Goal: Task Accomplishment & Management: Use online tool/utility

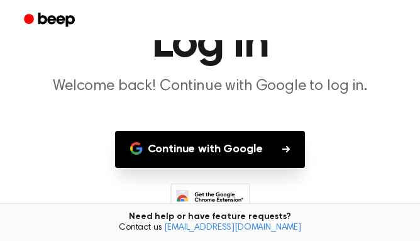
scroll to position [125, 0]
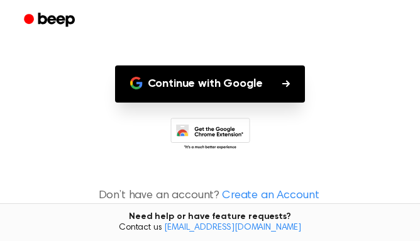
click at [272, 92] on button "Continue with Google" at bounding box center [210, 83] width 191 height 37
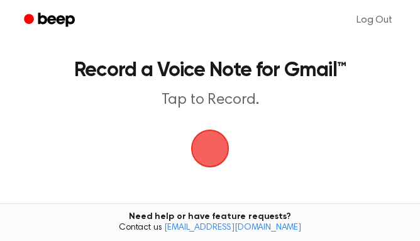
click at [219, 160] on span "button" at bounding box center [210, 148] width 35 height 35
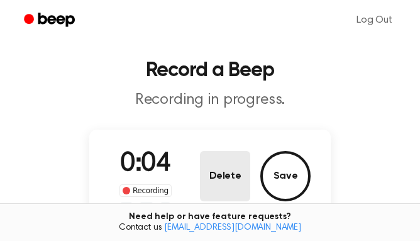
click at [239, 185] on button "Delete" at bounding box center [225, 176] width 50 height 50
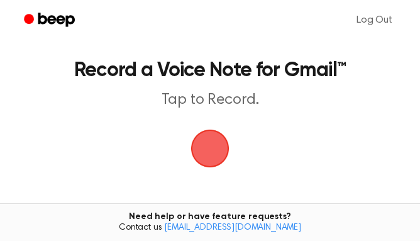
click at [213, 140] on span "button" at bounding box center [210, 148] width 35 height 35
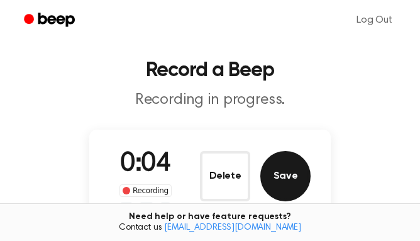
drag, startPoint x: 303, startPoint y: 192, endPoint x: 284, endPoint y: 190, distance: 18.3
click at [284, 190] on button "Save" at bounding box center [286, 176] width 50 height 50
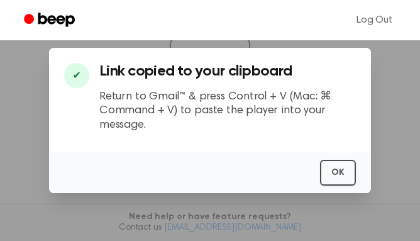
scroll to position [252, 0]
click at [347, 162] on button "OK" at bounding box center [338, 173] width 36 height 26
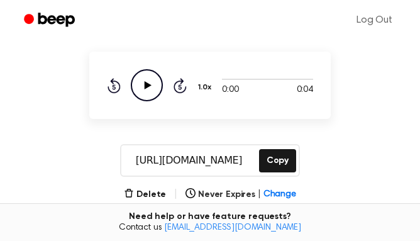
scroll to position [77, 0]
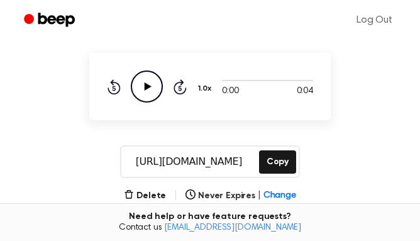
click at [156, 87] on icon "Play Audio" at bounding box center [147, 86] width 32 height 32
click at [140, 82] on icon "Pause Audio" at bounding box center [147, 86] width 32 height 32
click at [227, 81] on div at bounding box center [267, 80] width 91 height 10
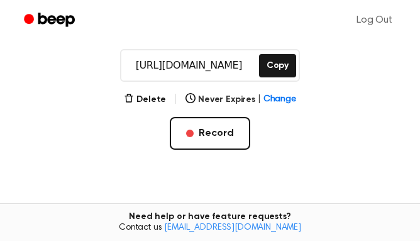
scroll to position [172, 0]
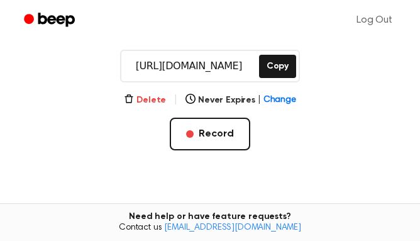
click at [159, 97] on button "Delete" at bounding box center [145, 100] width 42 height 13
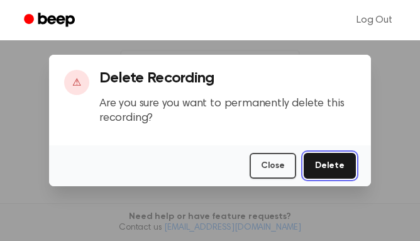
click at [325, 161] on button "Delete" at bounding box center [330, 166] width 52 height 26
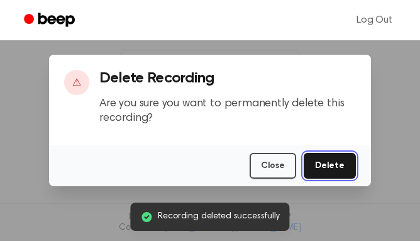
click at [325, 161] on button "Delete" at bounding box center [330, 166] width 52 height 26
